Goal: Browse casually

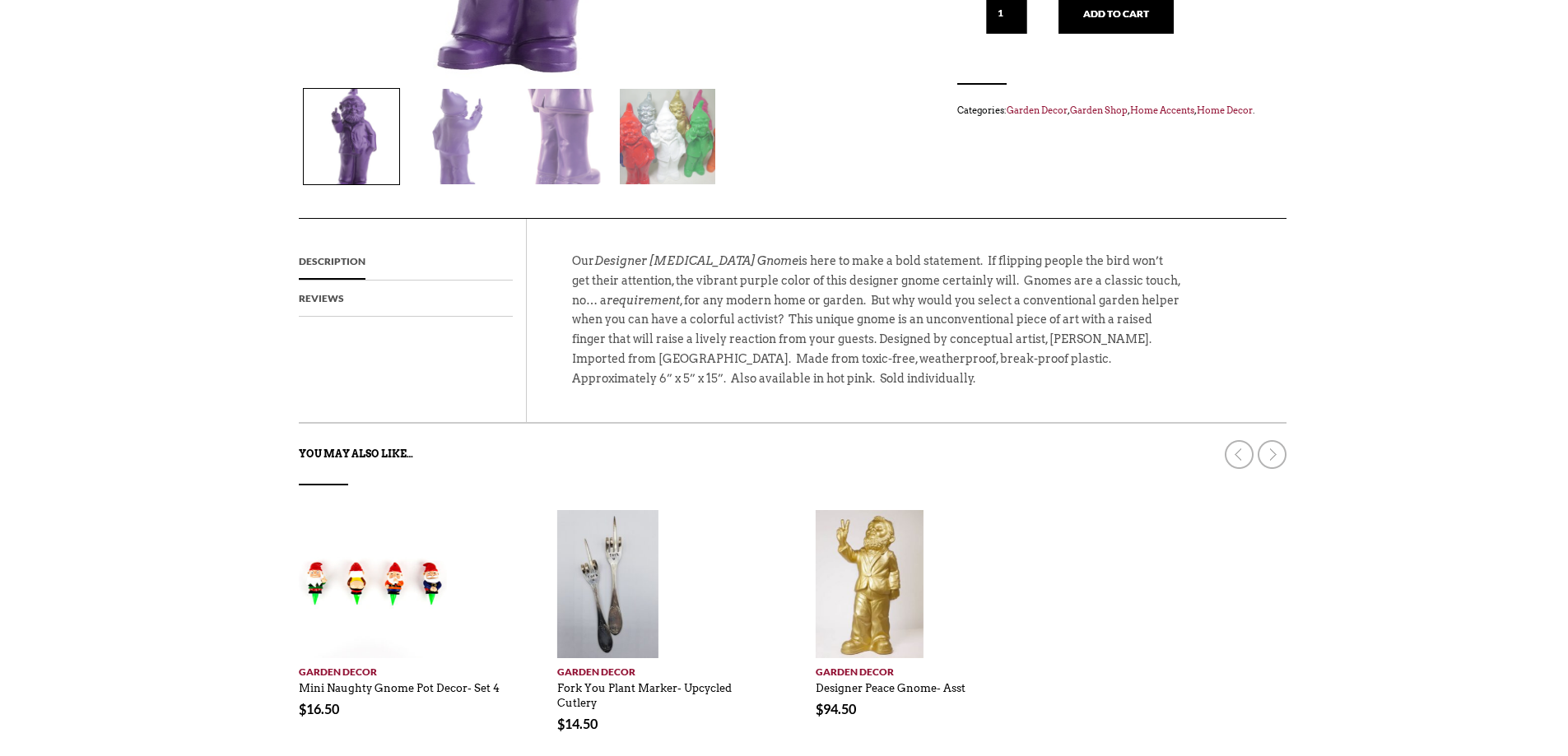
scroll to position [635, 0]
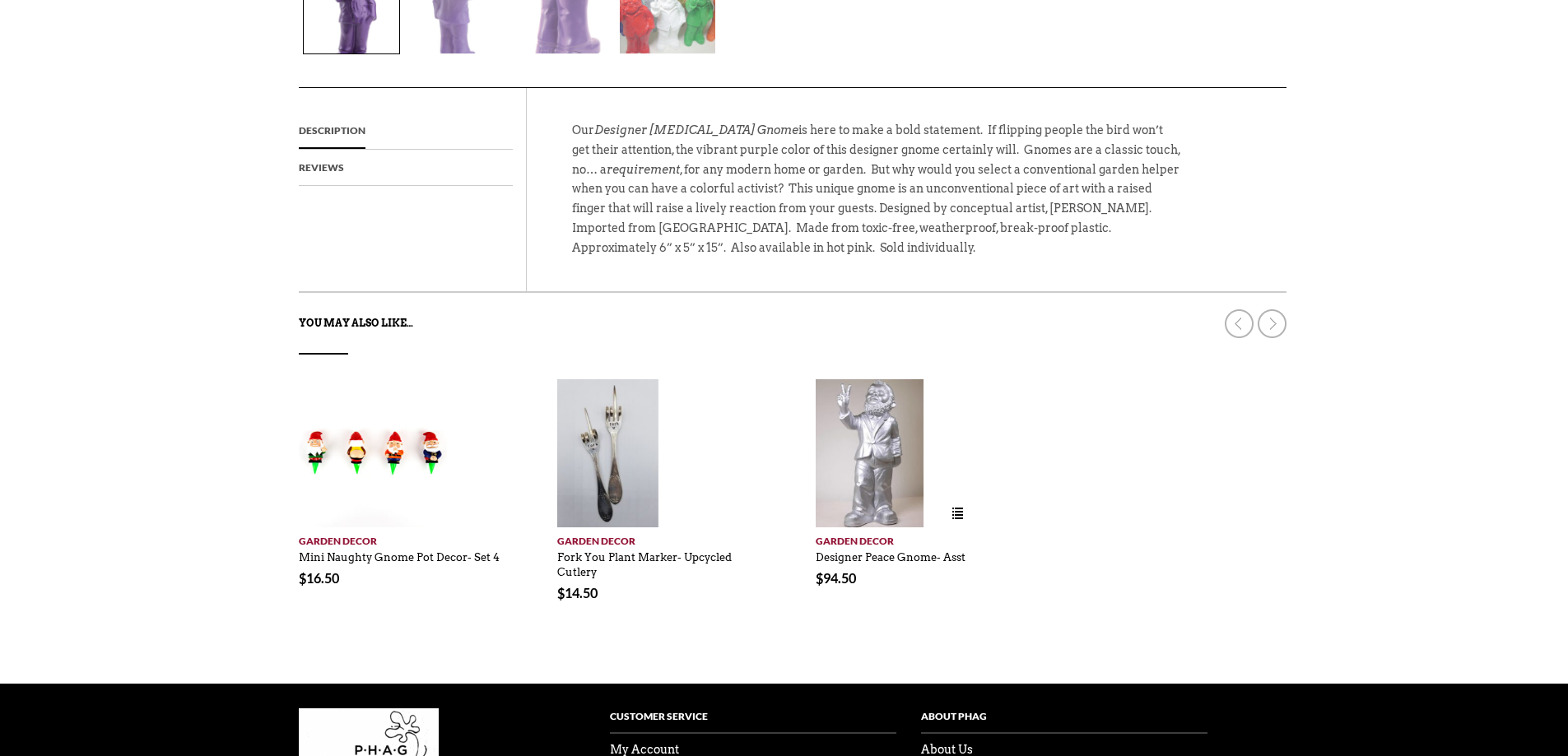
click at [859, 468] on img at bounding box center [870, 453] width 109 height 148
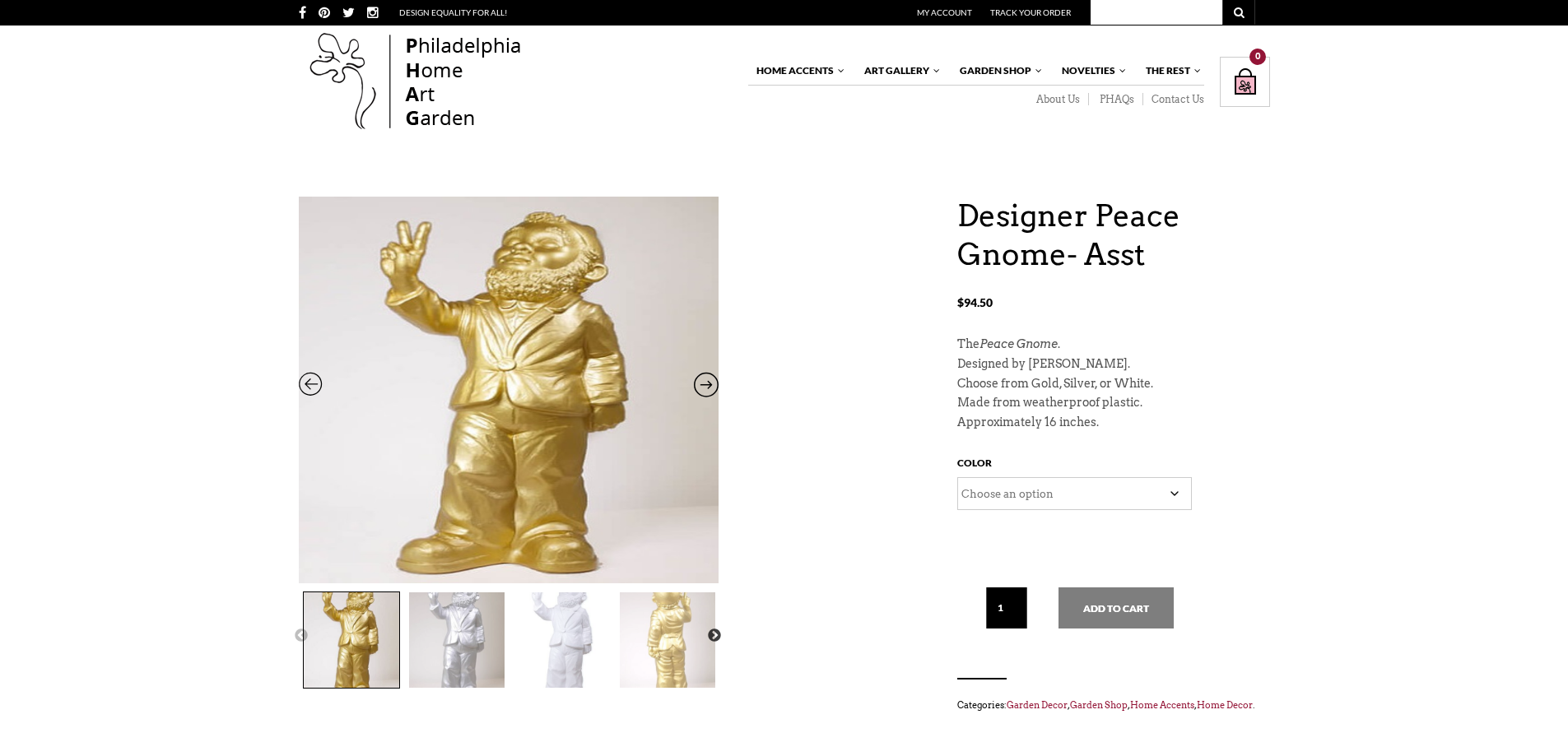
click at [697, 384] on icon at bounding box center [706, 388] width 25 height 21
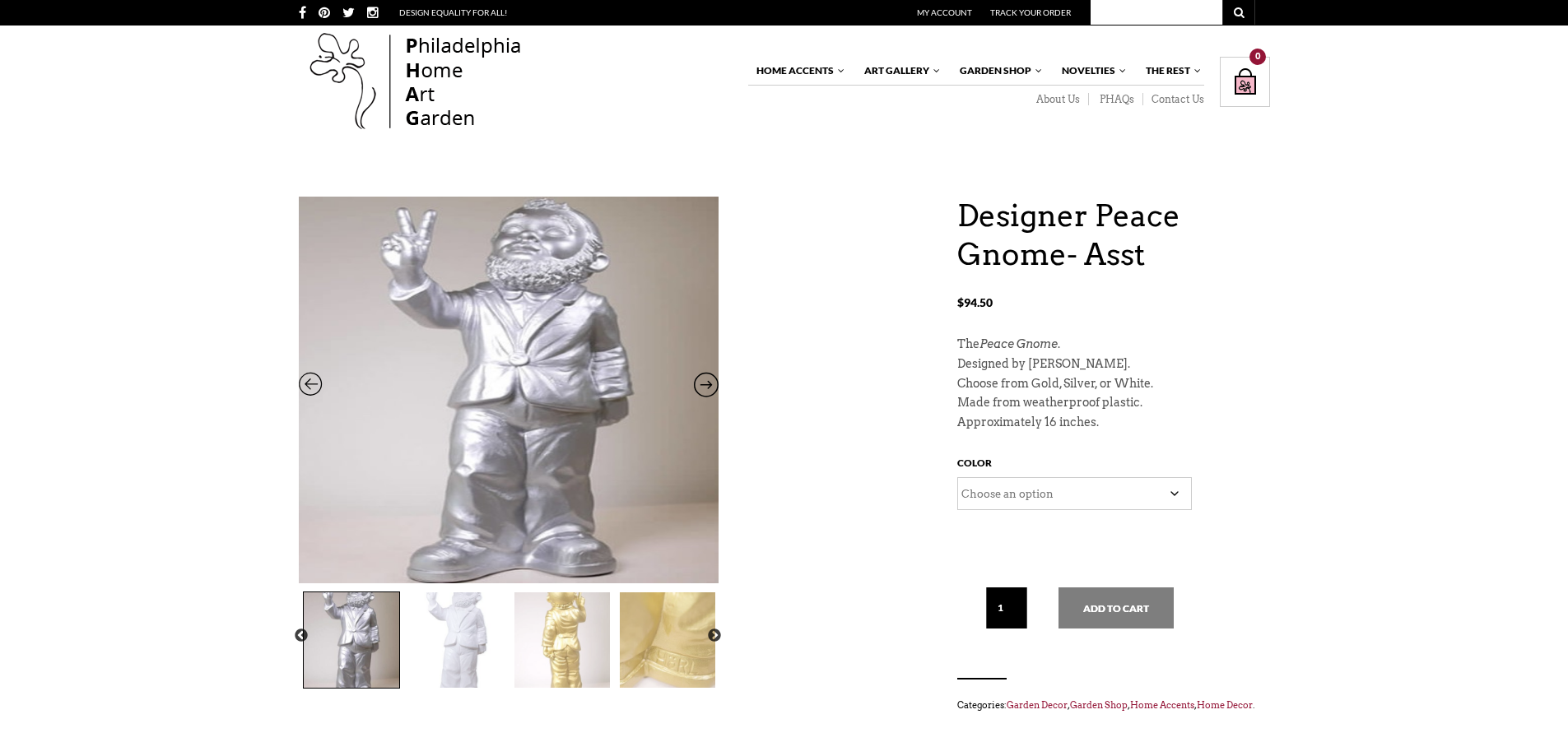
click at [697, 384] on icon at bounding box center [706, 388] width 25 height 21
